Goal: Entertainment & Leisure: Consume media (video, audio)

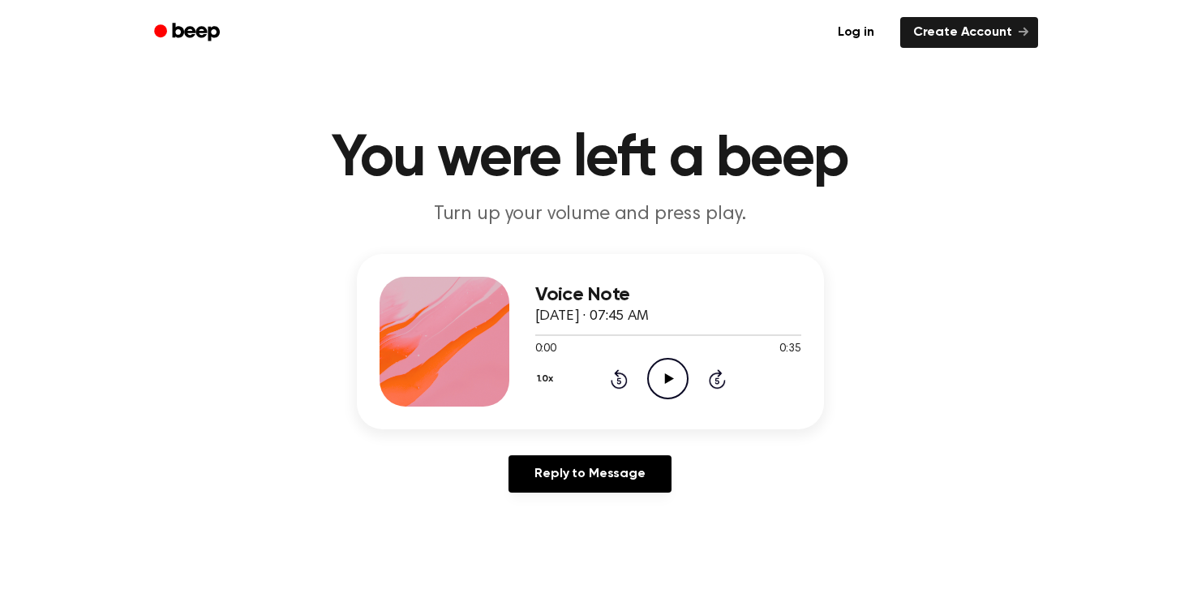
click at [670, 384] on icon "Play Audio" at bounding box center [667, 378] width 41 height 41
click at [542, 336] on div at bounding box center [668, 334] width 266 height 13
click at [538, 337] on div at bounding box center [668, 334] width 266 height 13
click at [528, 279] on div "Voice Note [DATE] · 07:45 AM 0:03 0:35 Your browser does not support the [objec…" at bounding box center [590, 341] width 467 height 175
click at [545, 335] on div at bounding box center [572, 335] width 74 height 2
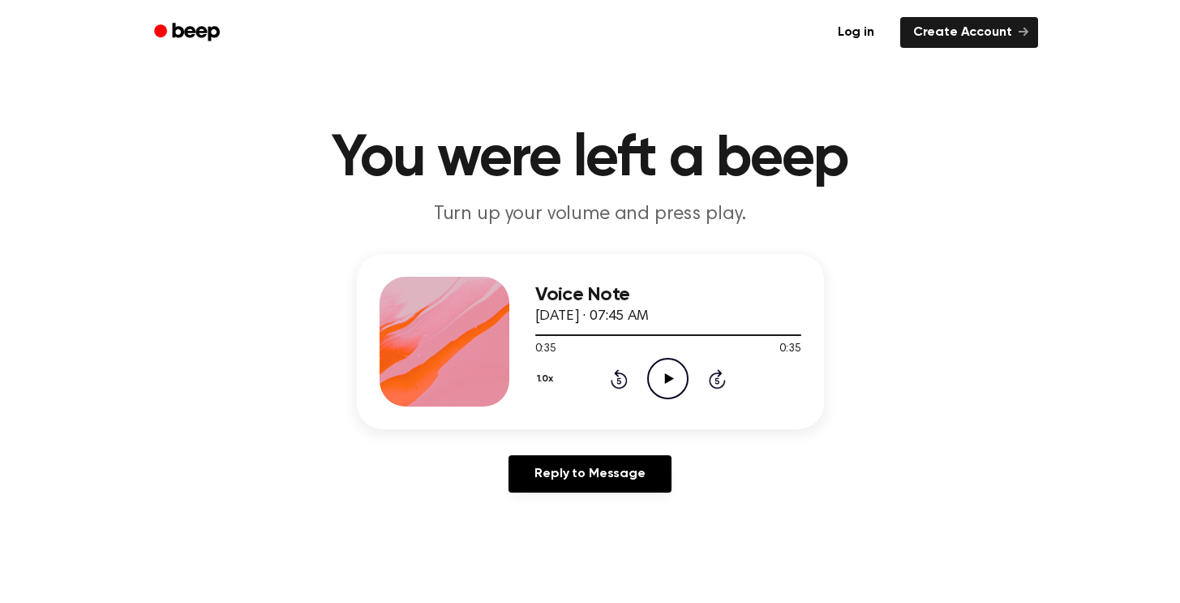
click at [671, 382] on icon "Play Audio" at bounding box center [667, 378] width 41 height 41
click at [667, 384] on icon "Play Audio" at bounding box center [667, 378] width 41 height 41
